Goal: Information Seeking & Learning: Find specific fact

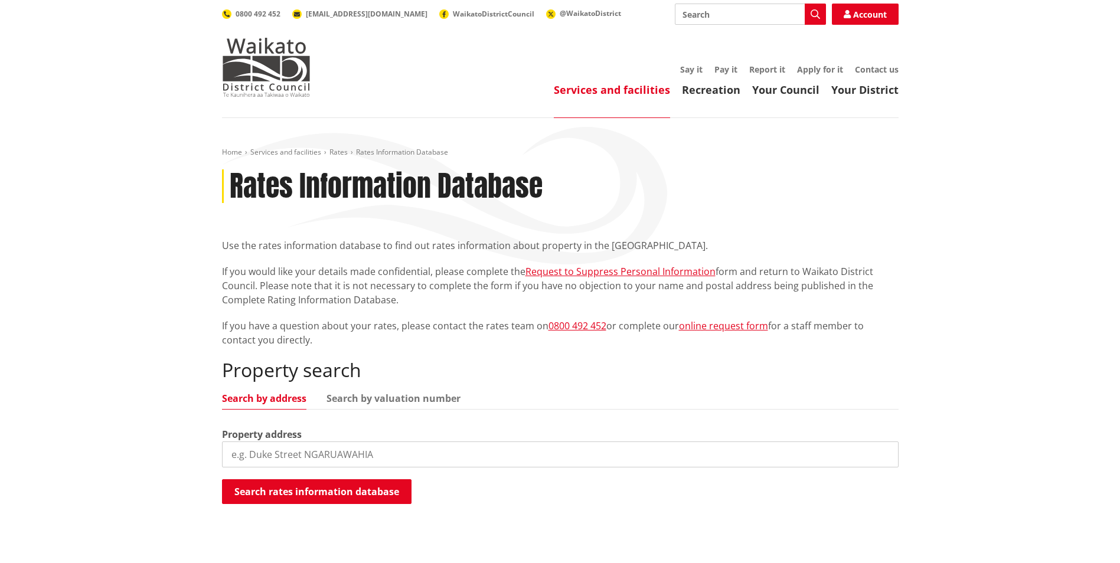
click at [295, 460] on input "search" at bounding box center [560, 455] width 676 height 26
type input "196 geor"
drag, startPoint x: 293, startPoint y: 460, endPoint x: 192, endPoint y: 445, distance: 101.4
click at [192, 445] on div "Home Services and facilities Rates Rates Information Database Rates Information…" at bounding box center [560, 341] width 1120 height 447
type input "196 george street"
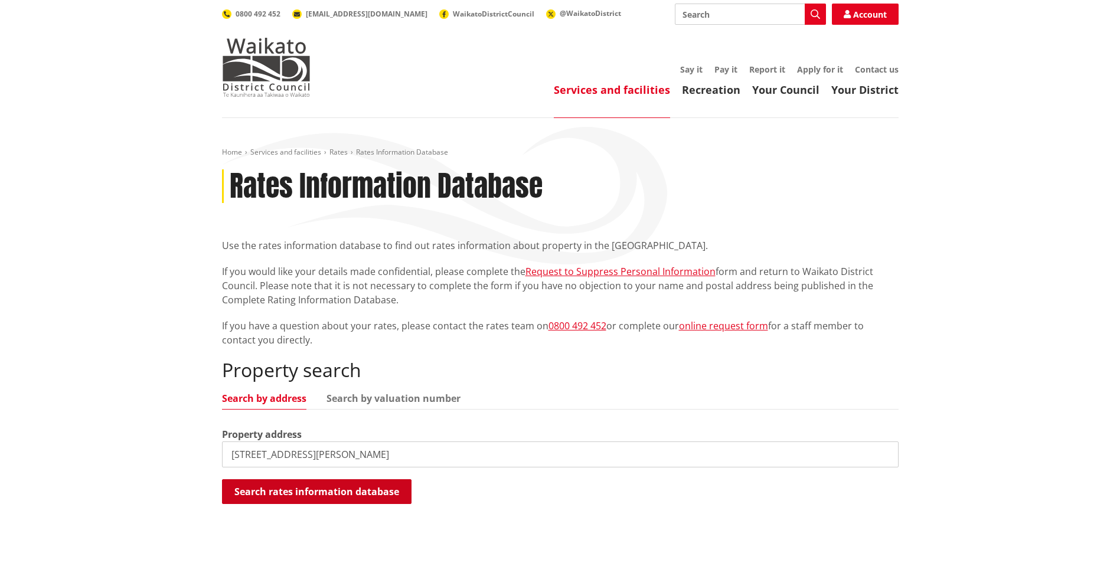
click at [302, 499] on button "Search rates information database" at bounding box center [316, 491] width 189 height 25
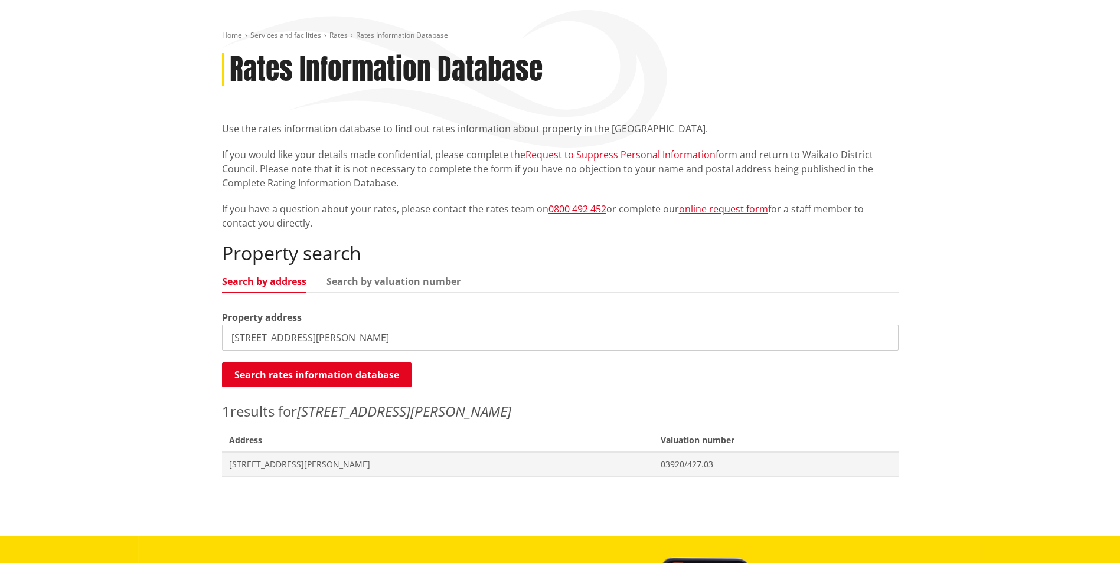
scroll to position [118, 0]
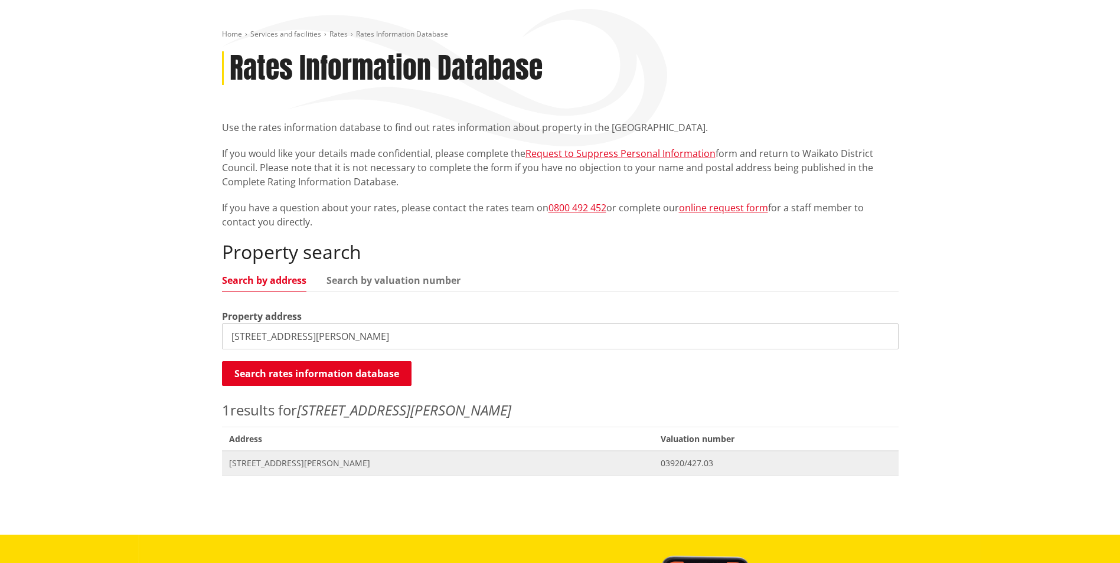
click at [312, 466] on span "[STREET_ADDRESS][PERSON_NAME]" at bounding box center [438, 463] width 418 height 12
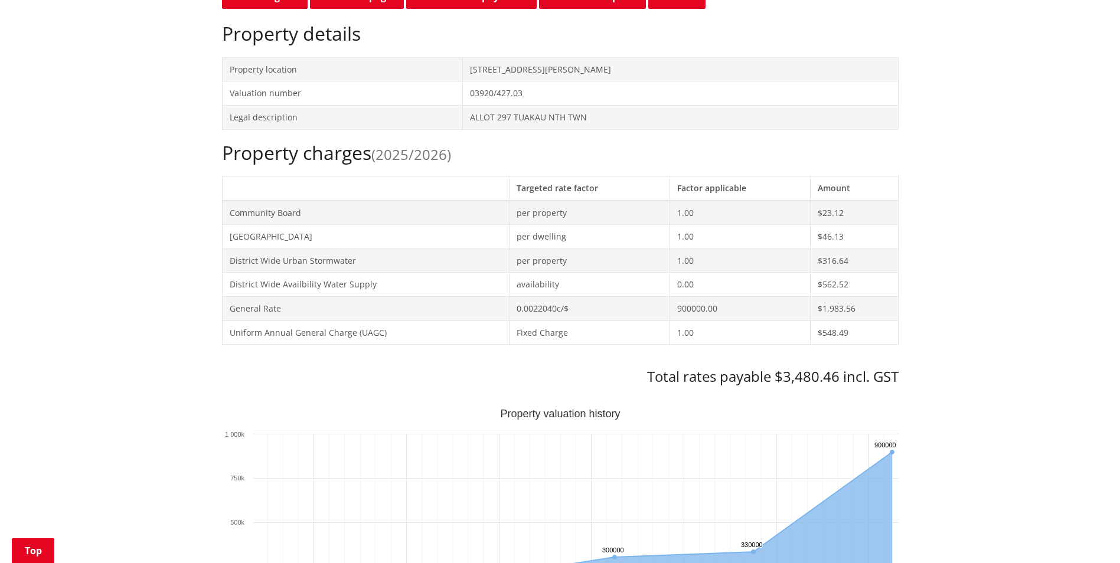
scroll to position [354, 0]
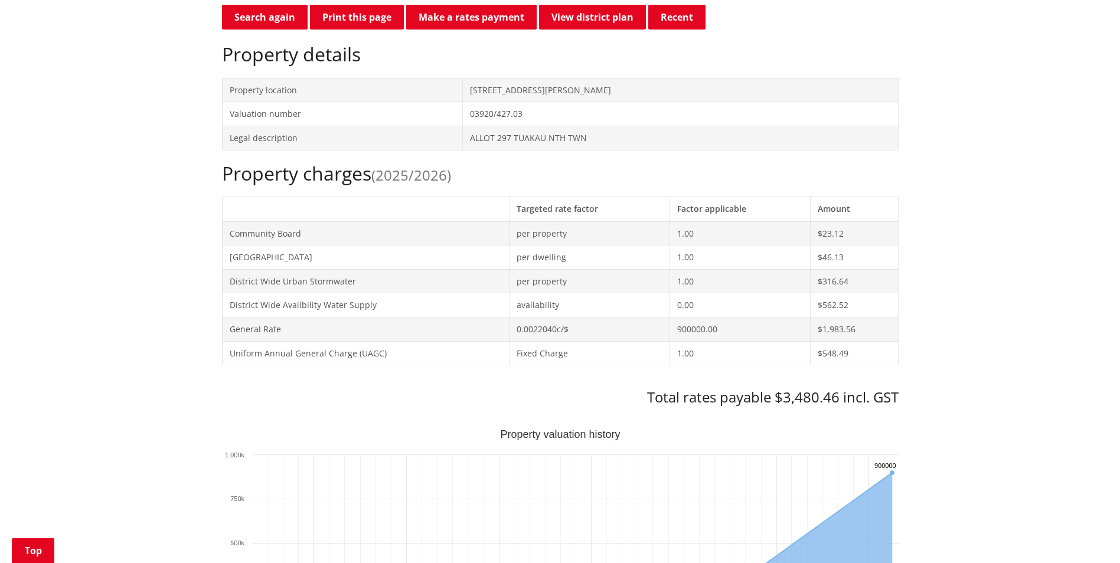
drag, startPoint x: 352, startPoint y: 24, endPoint x: 86, endPoint y: 498, distance: 543.6
click at [352, 24] on button "Print this page" at bounding box center [357, 17] width 94 height 25
drag, startPoint x: 494, startPoint y: 87, endPoint x: 599, endPoint y: 86, distance: 105.1
click at [599, 86] on td "[STREET_ADDRESS][PERSON_NAME]" at bounding box center [680, 90] width 435 height 24
copy td "[STREET_ADDRESS][PERSON_NAME]"
